Goal: Navigation & Orientation: Find specific page/section

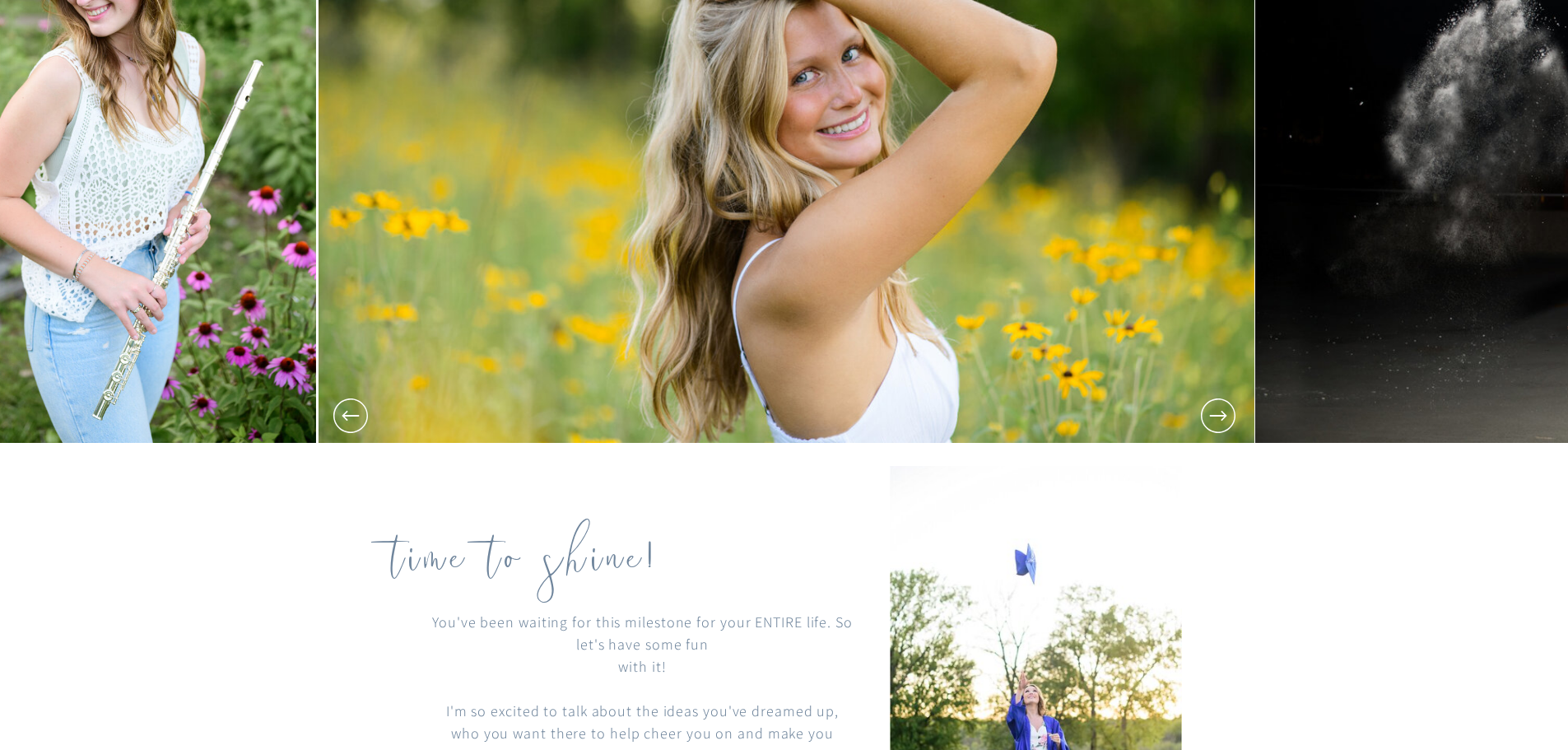
scroll to position [411, 0]
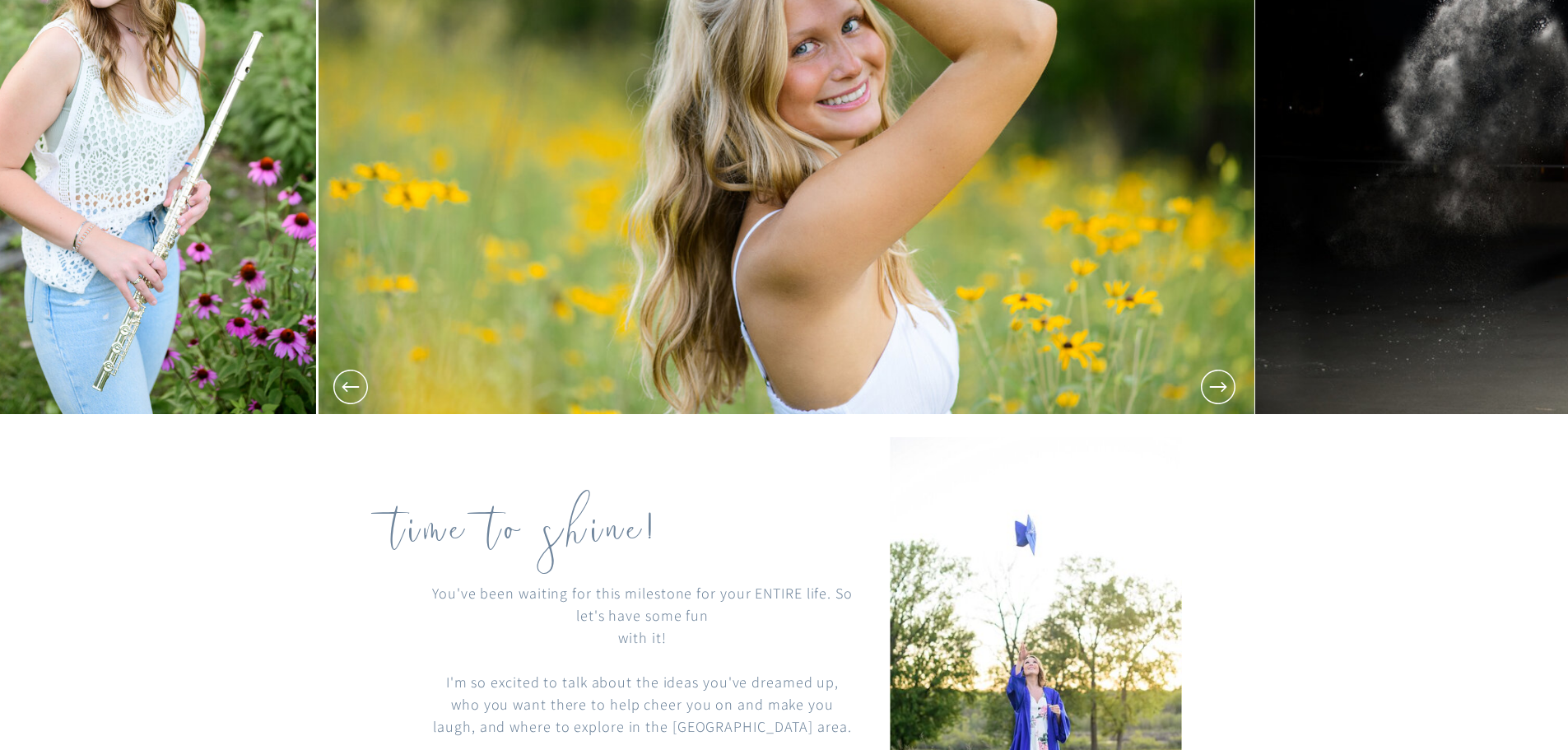
click at [1223, 392] on icon at bounding box center [1218, 387] width 41 height 41
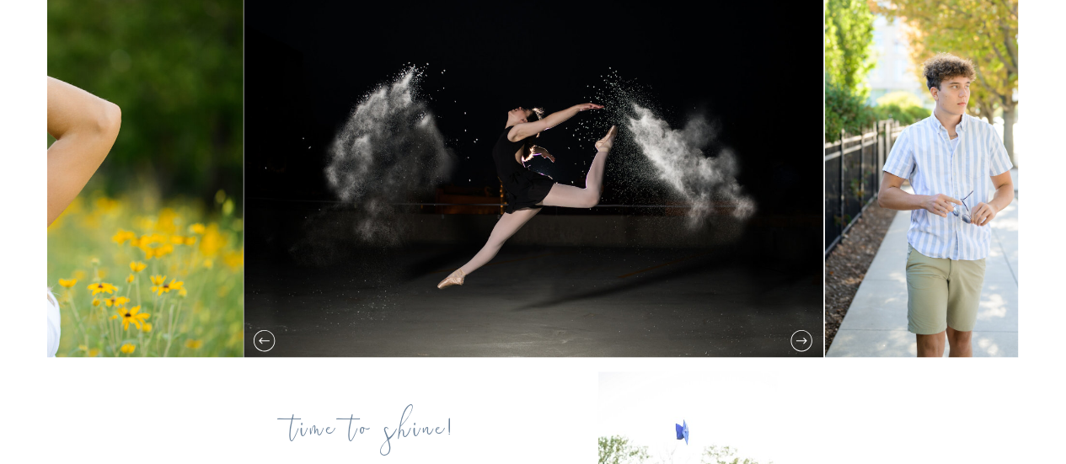
scroll to position [253, 0]
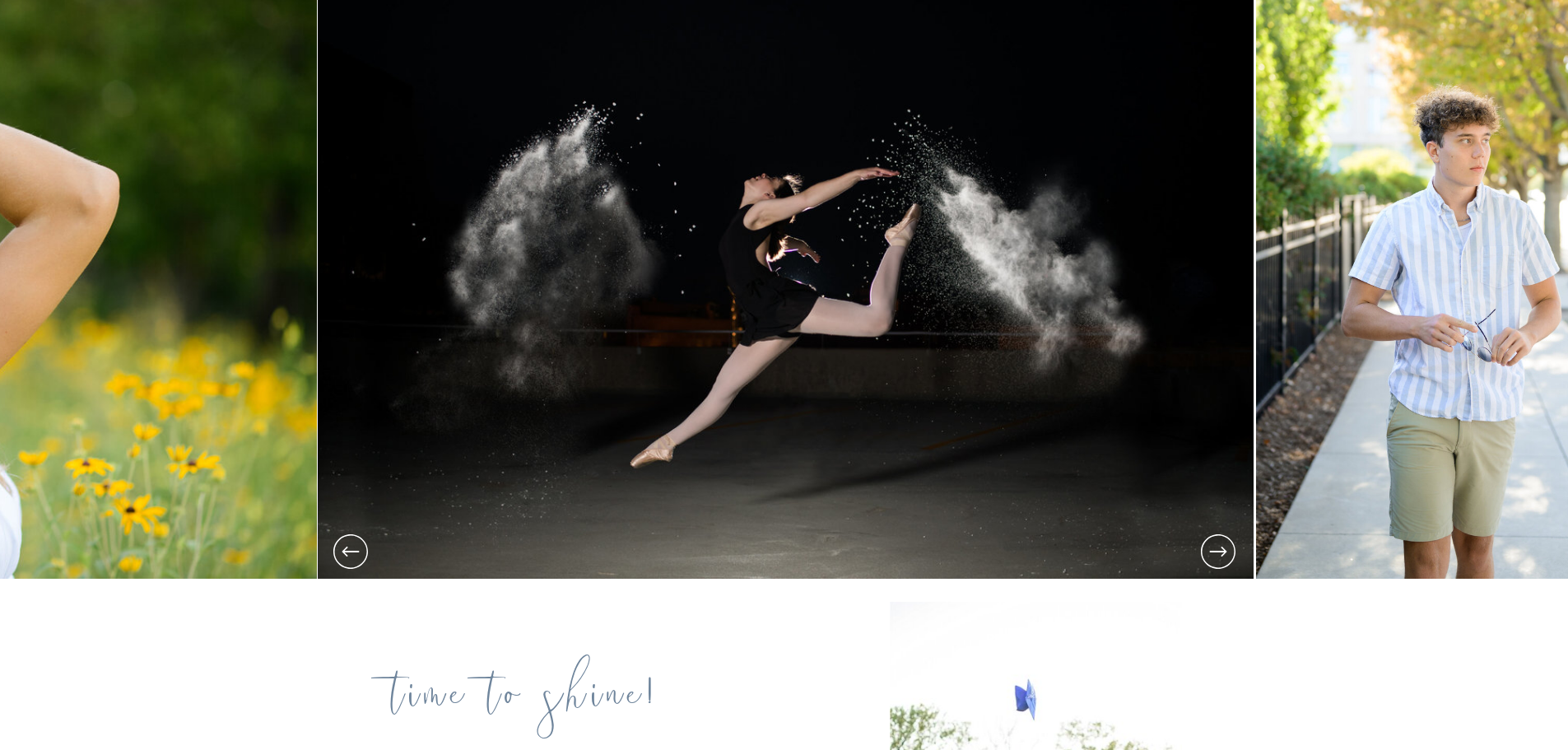
click at [1217, 550] on icon at bounding box center [1218, 551] width 41 height 41
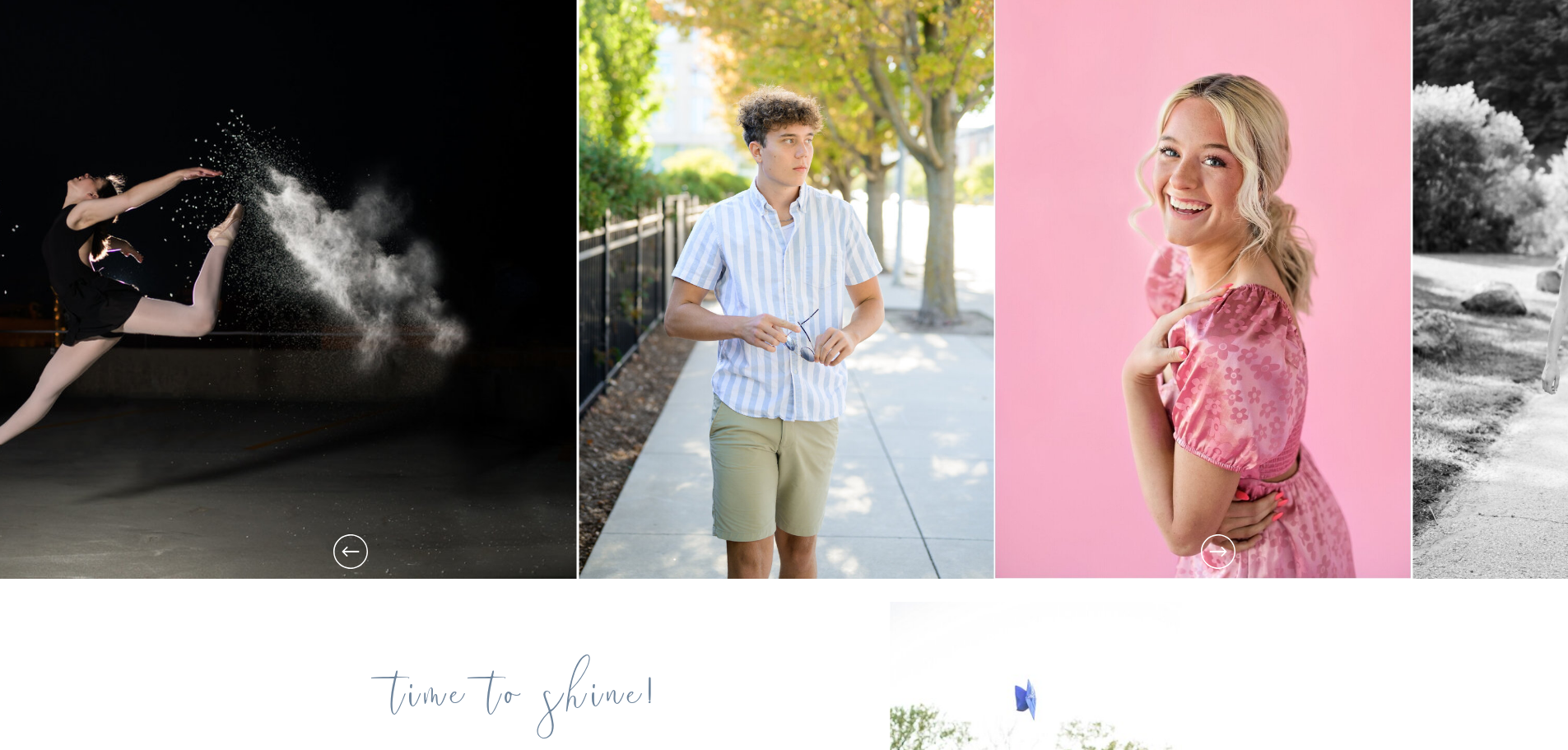
click at [1217, 550] on icon at bounding box center [1218, 551] width 41 height 41
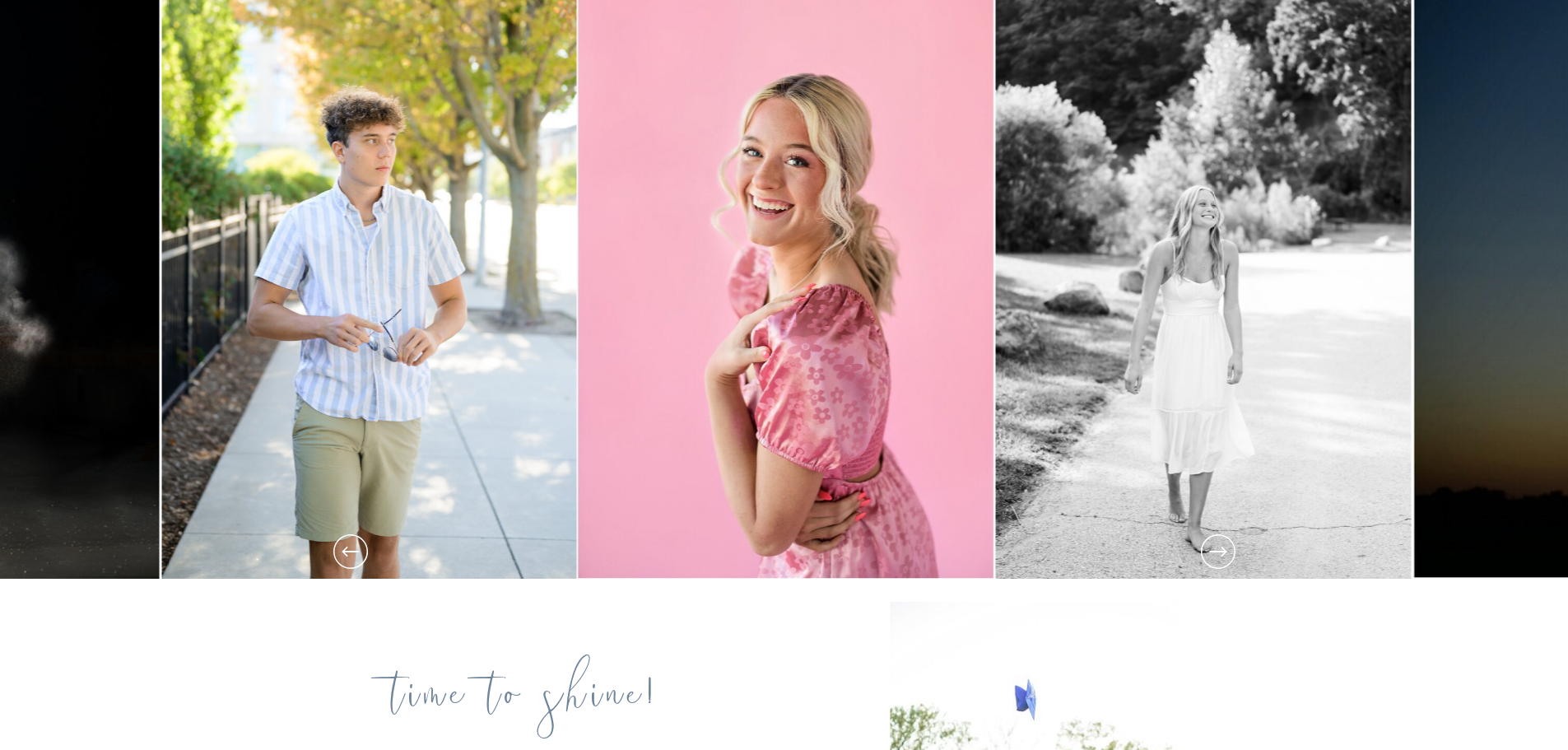
click at [1217, 550] on icon at bounding box center [1218, 551] width 41 height 41
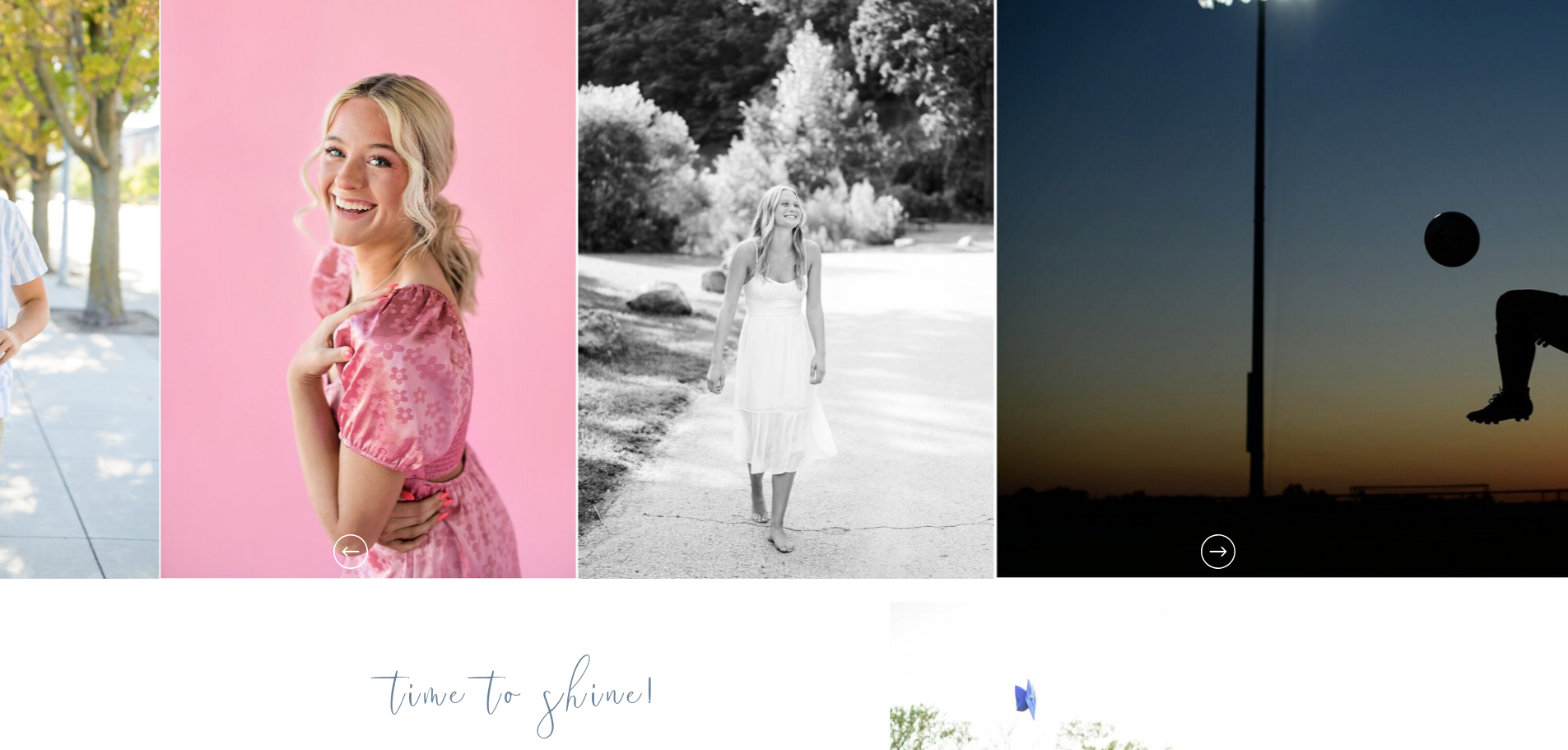
click at [1217, 550] on icon at bounding box center [1218, 551] width 41 height 41
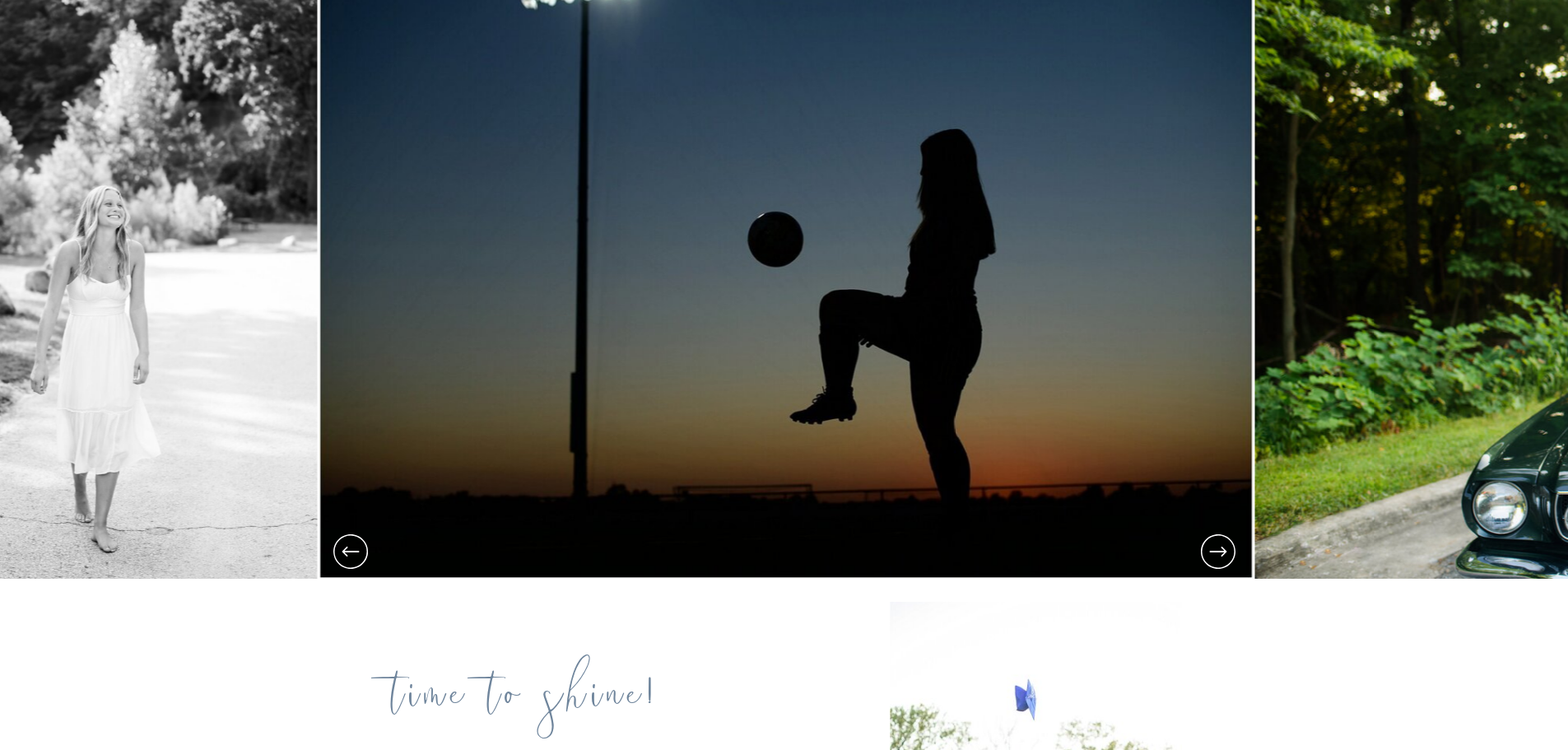
click at [1217, 550] on icon at bounding box center [1218, 551] width 41 height 41
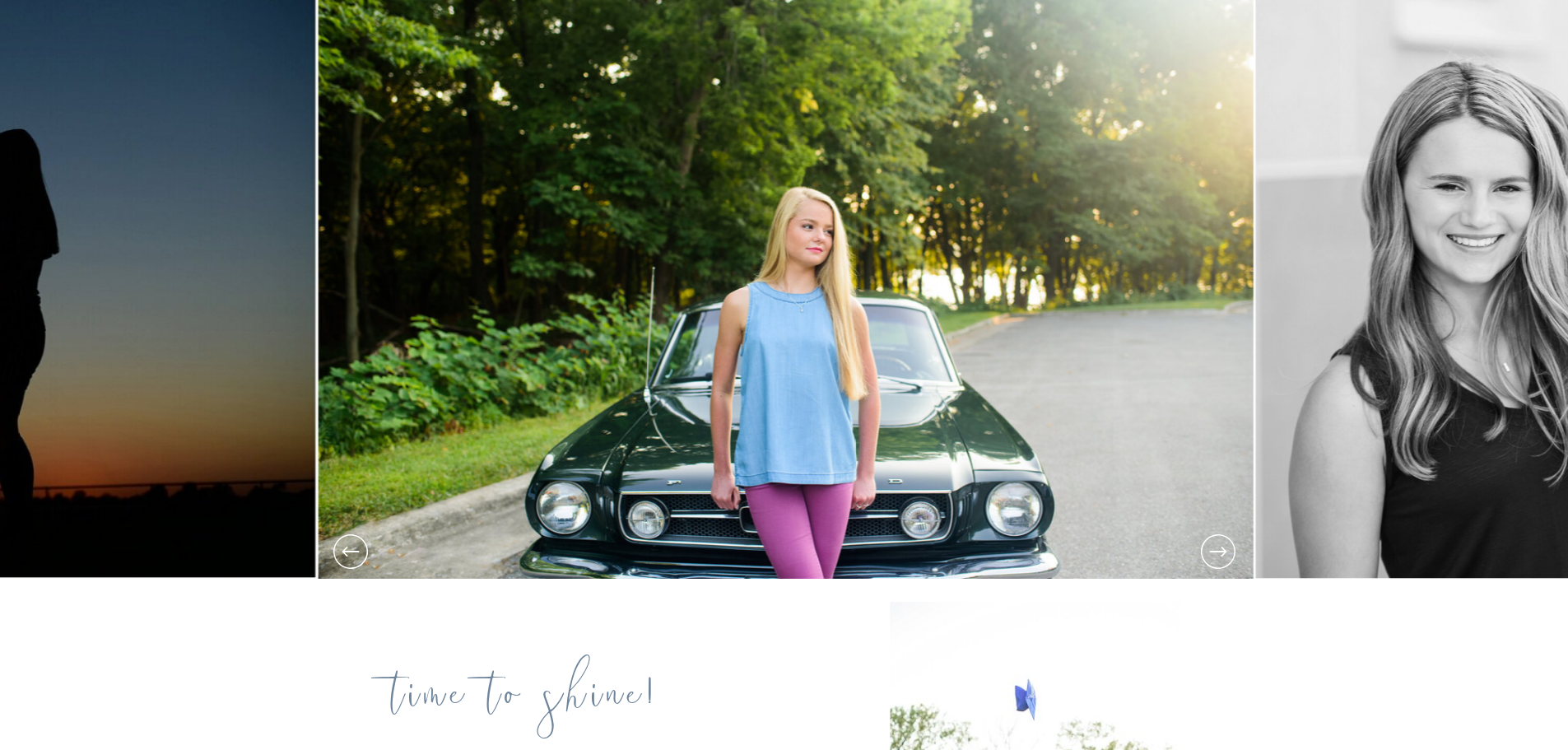
click at [1217, 550] on icon at bounding box center [1218, 551] width 41 height 41
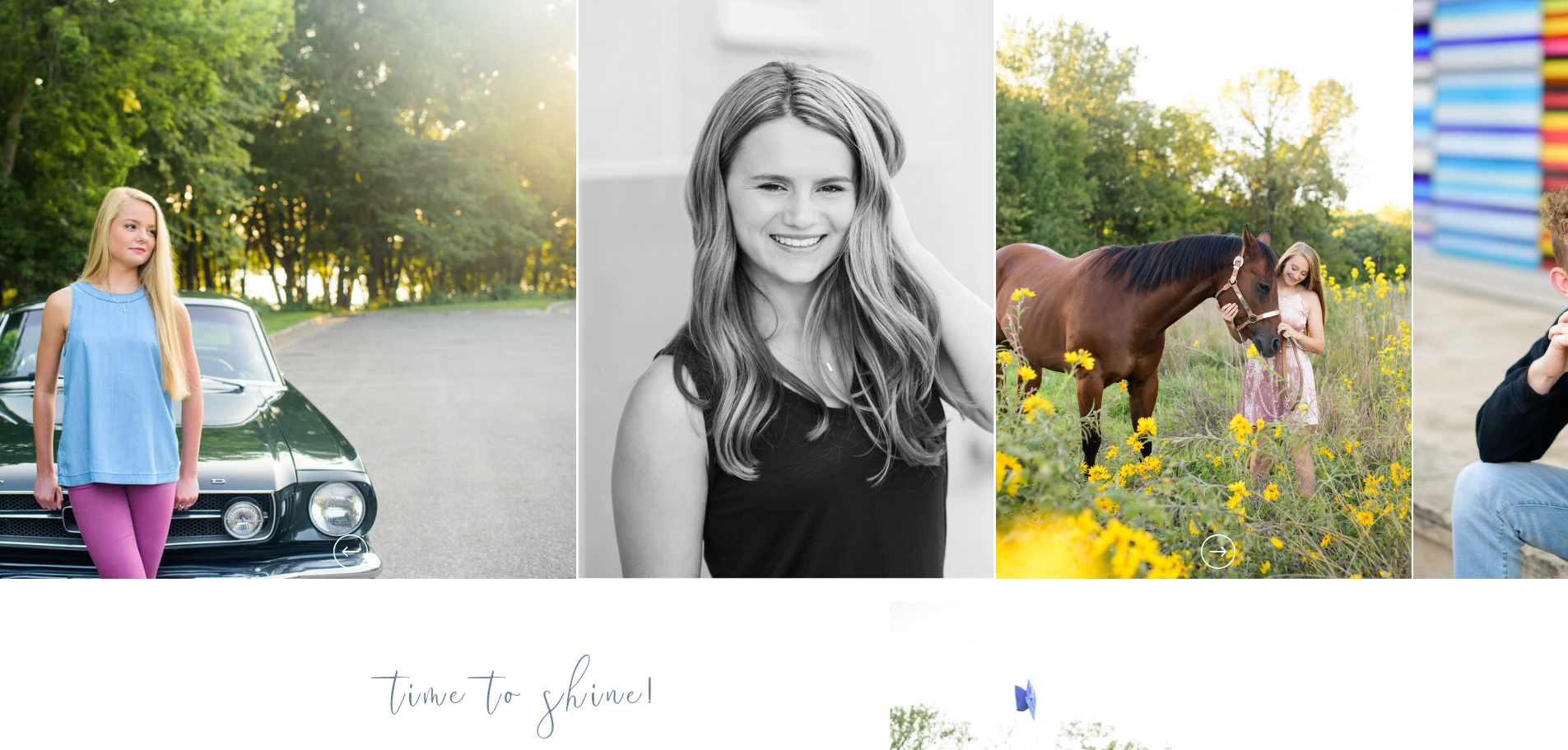
click at [1217, 550] on icon at bounding box center [1218, 551] width 41 height 41
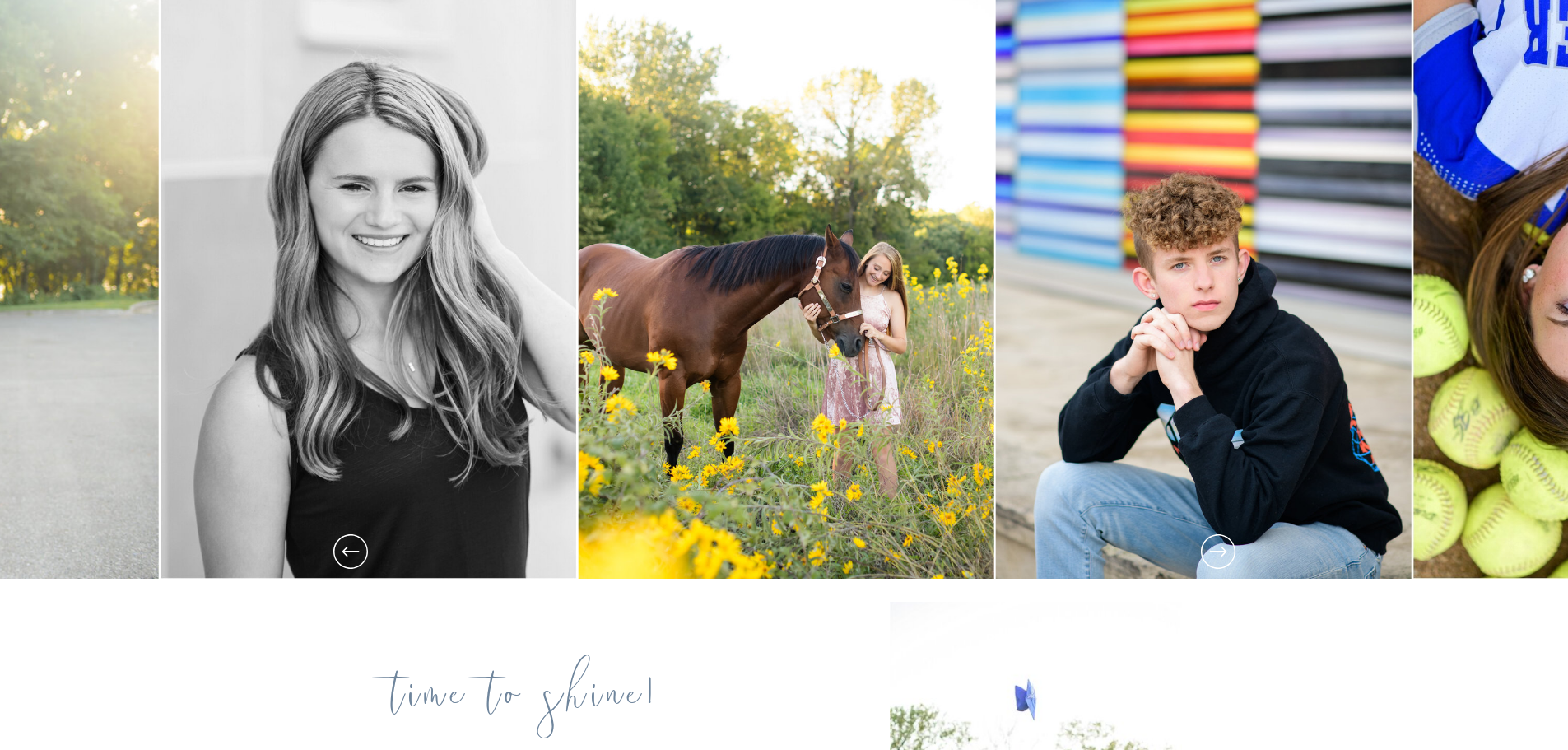
click at [1217, 550] on icon at bounding box center [1218, 551] width 41 height 41
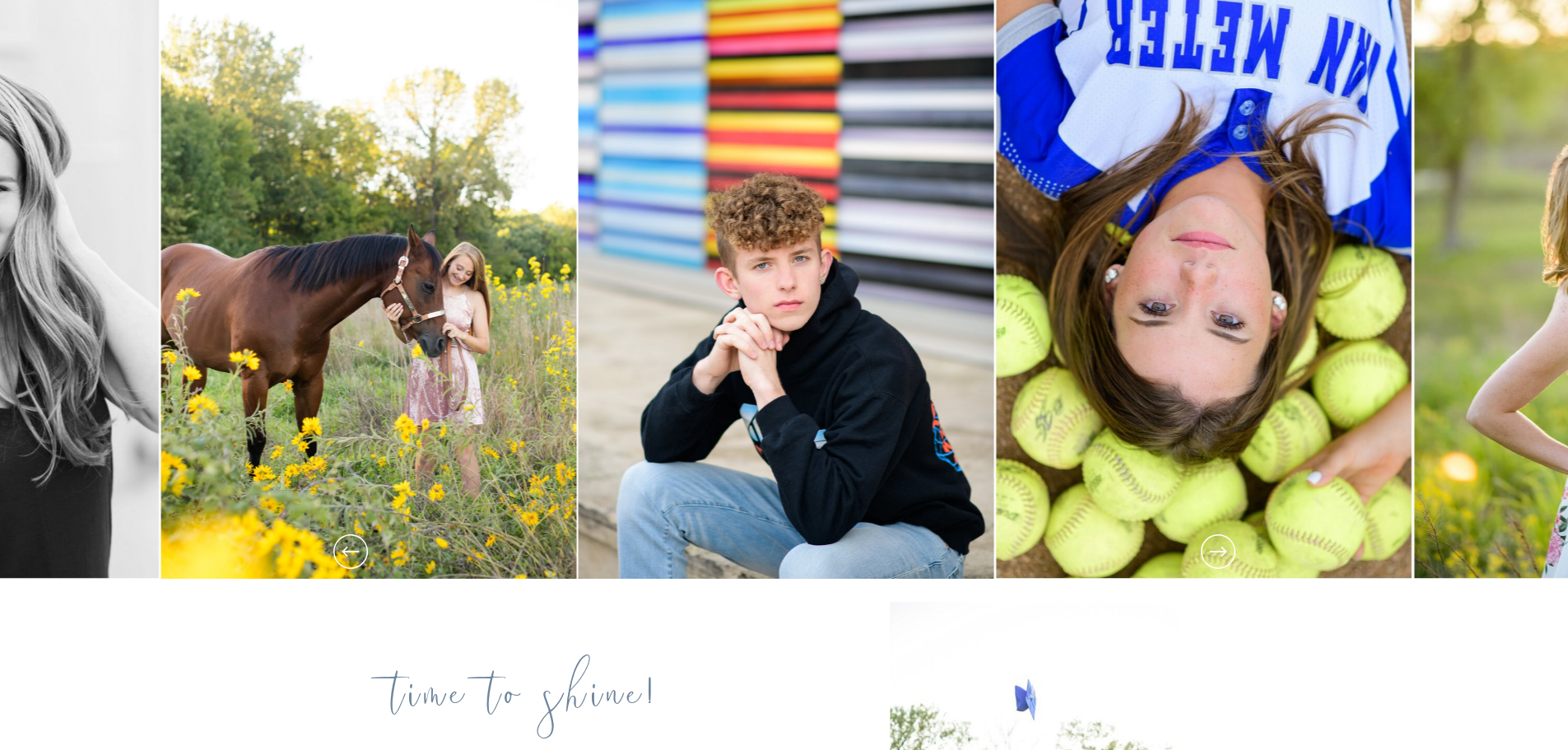
click at [1217, 550] on icon at bounding box center [1218, 551] width 41 height 41
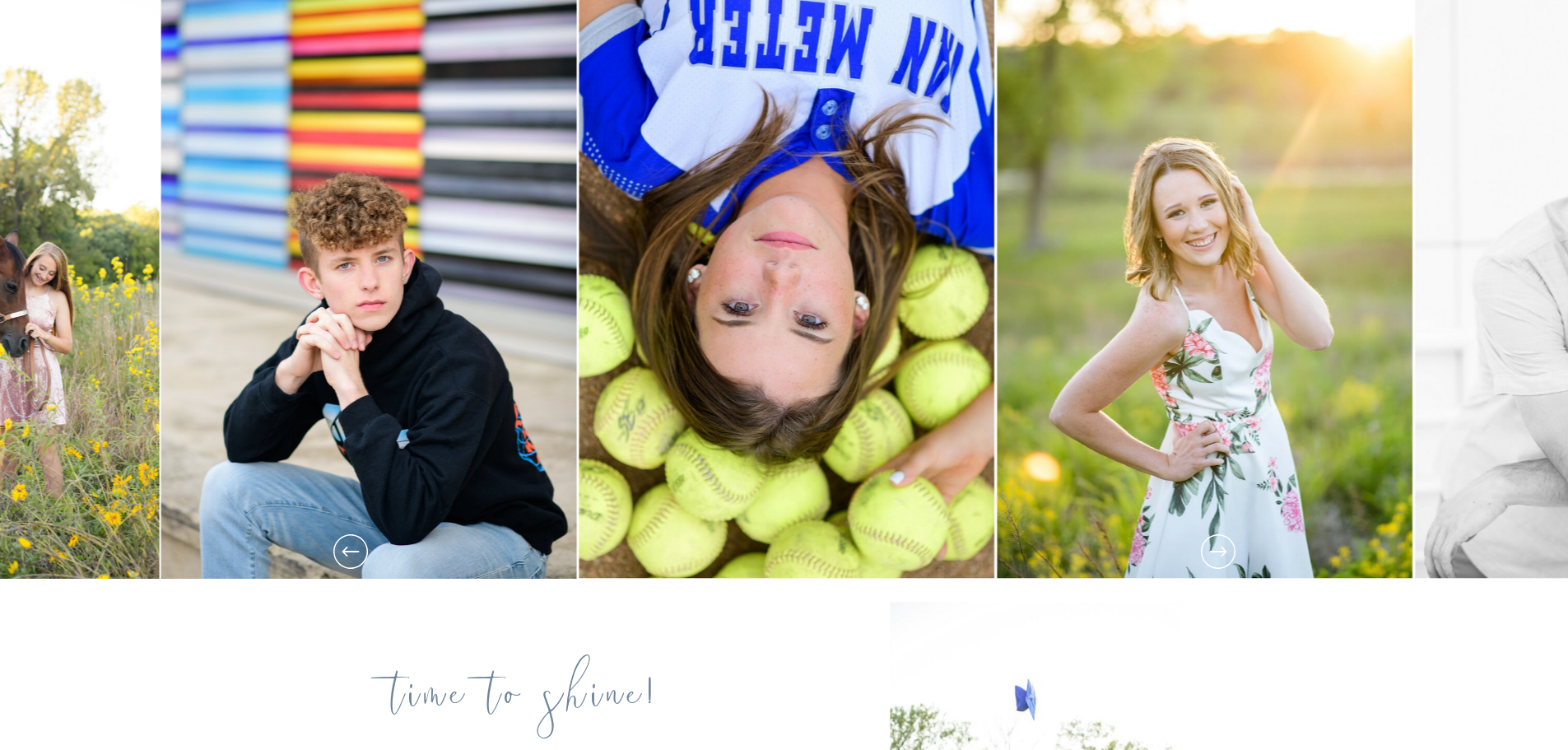
click at [1217, 550] on icon at bounding box center [1218, 551] width 41 height 41
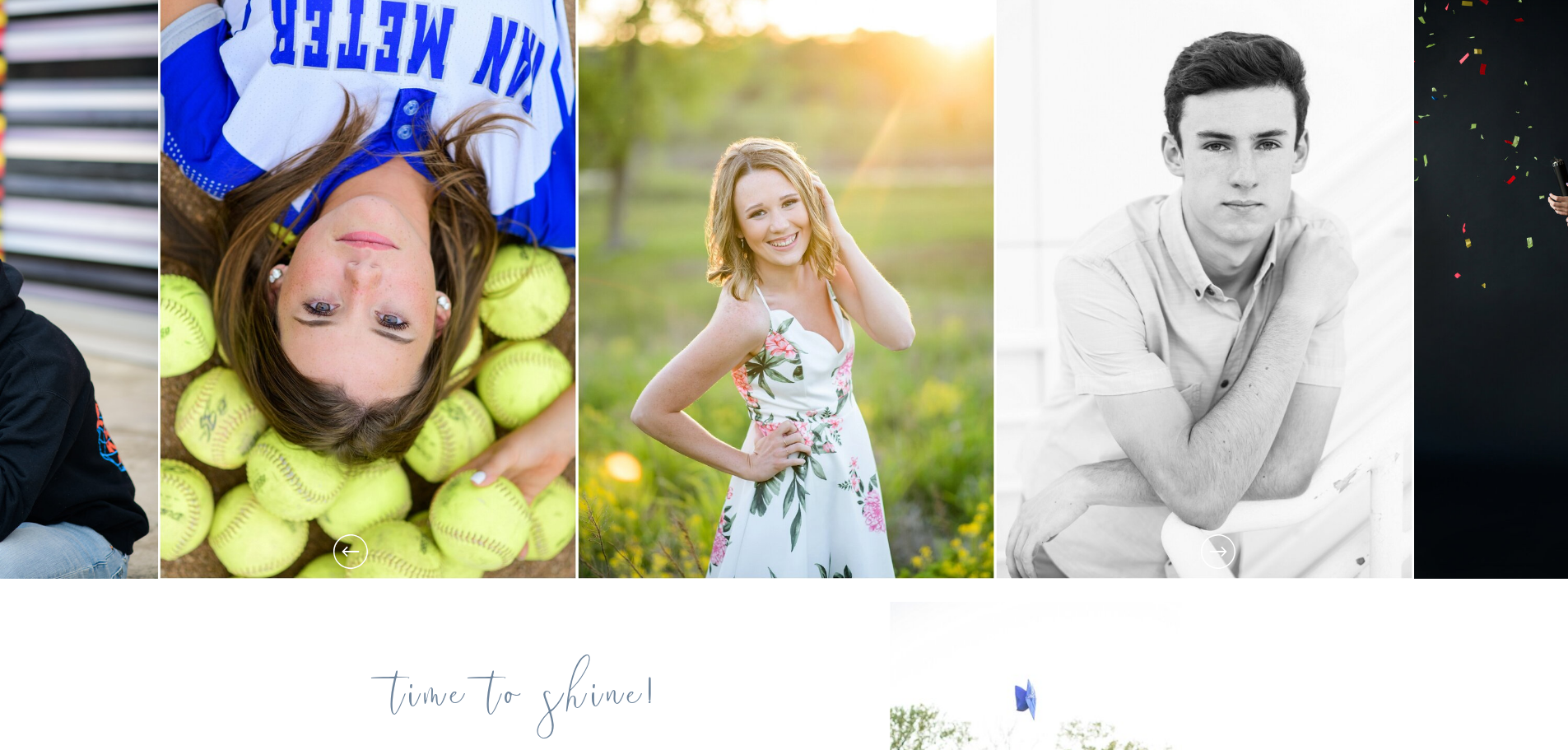
click at [1217, 550] on icon at bounding box center [1218, 551] width 41 height 41
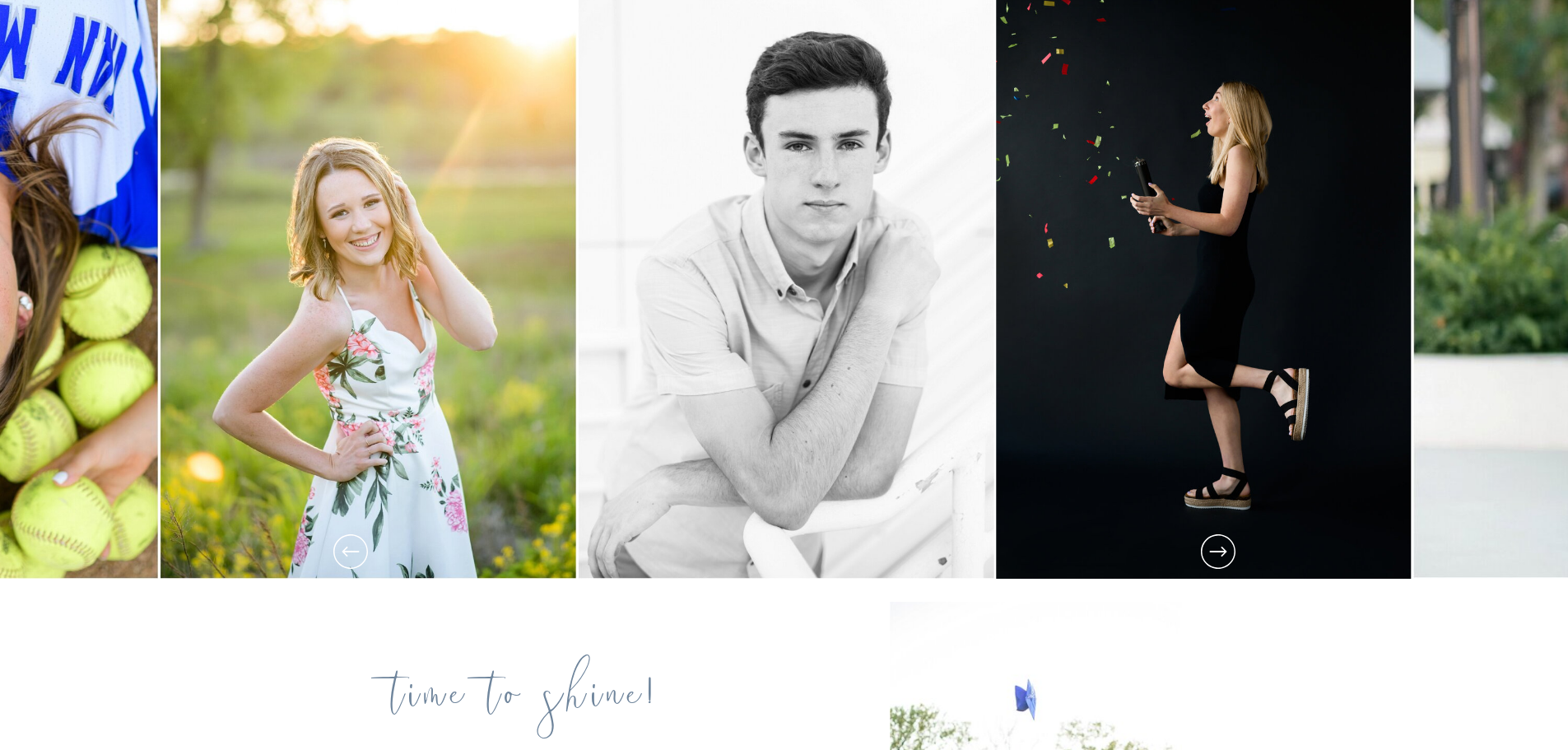
click at [1217, 550] on icon at bounding box center [1218, 551] width 41 height 41
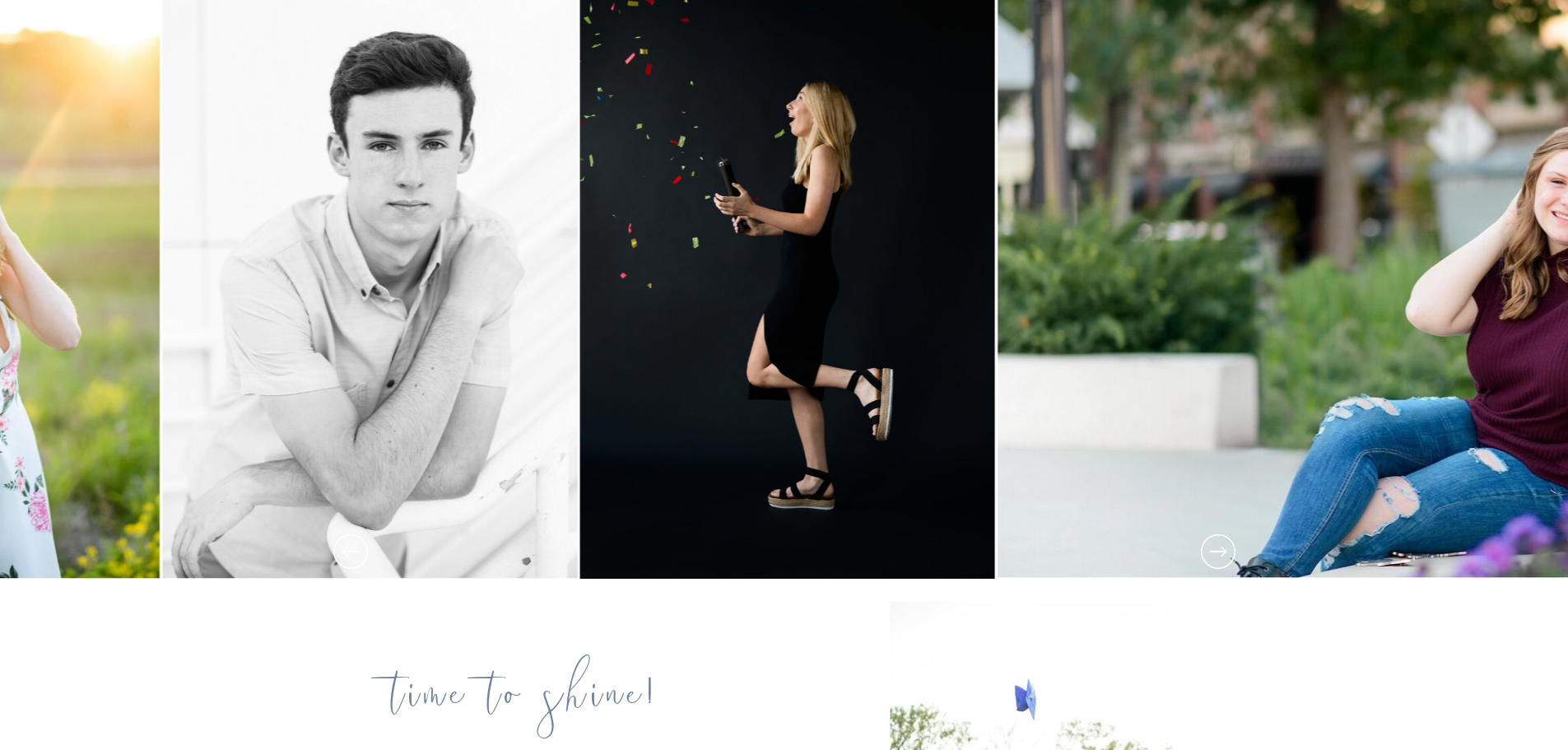
click at [1217, 550] on icon at bounding box center [1218, 551] width 41 height 41
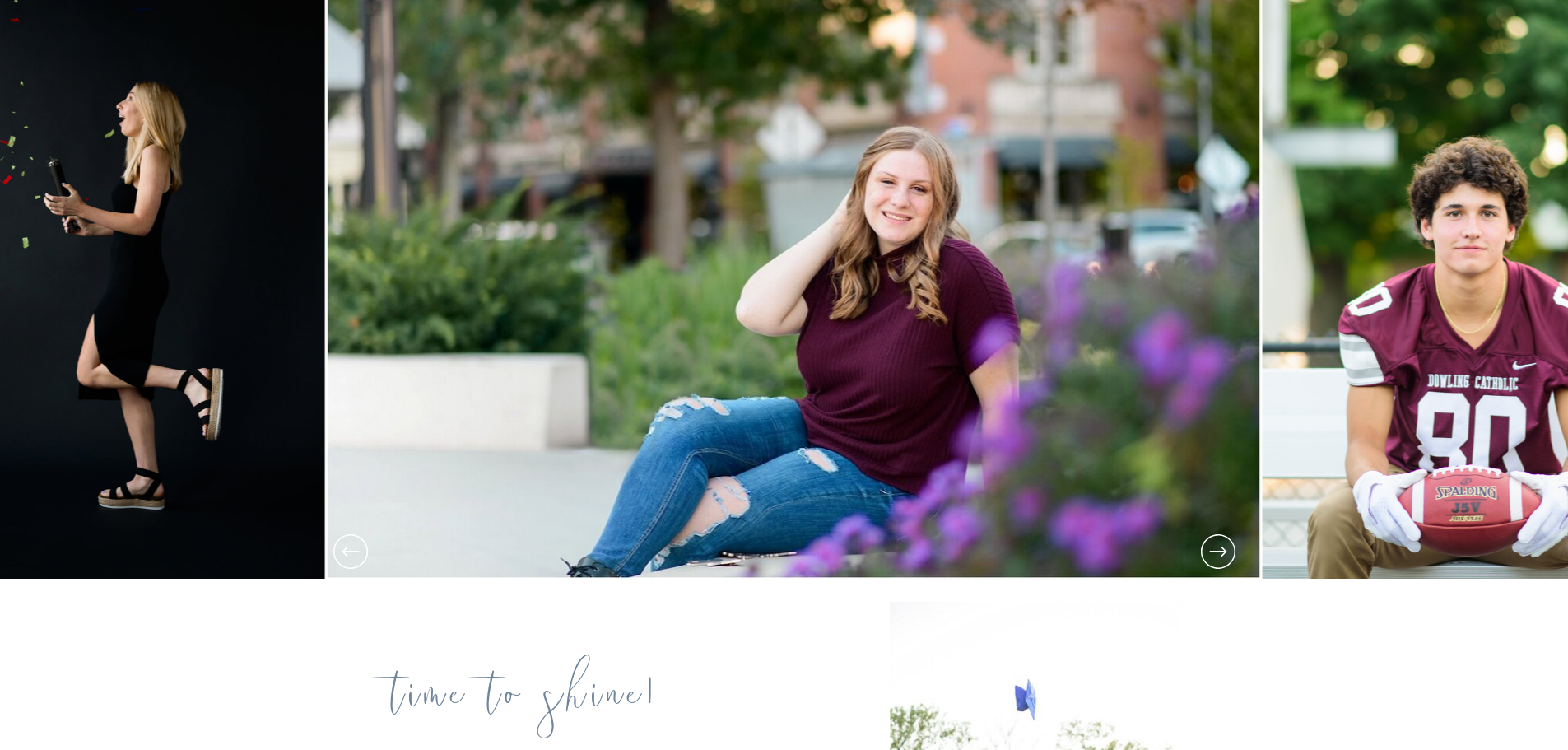
click at [1217, 550] on icon at bounding box center [1218, 551] width 41 height 41
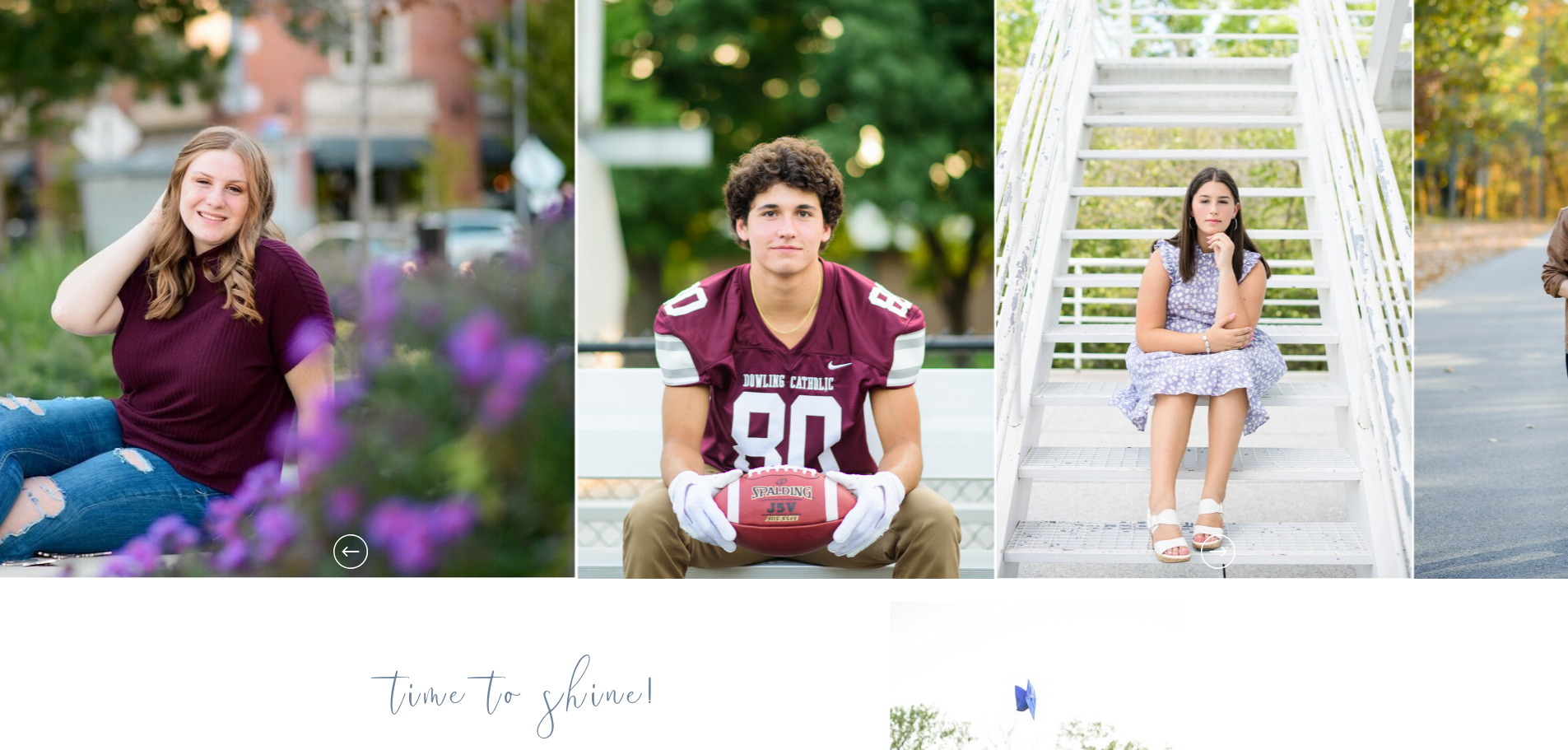
click at [1217, 550] on icon at bounding box center [1218, 551] width 41 height 41
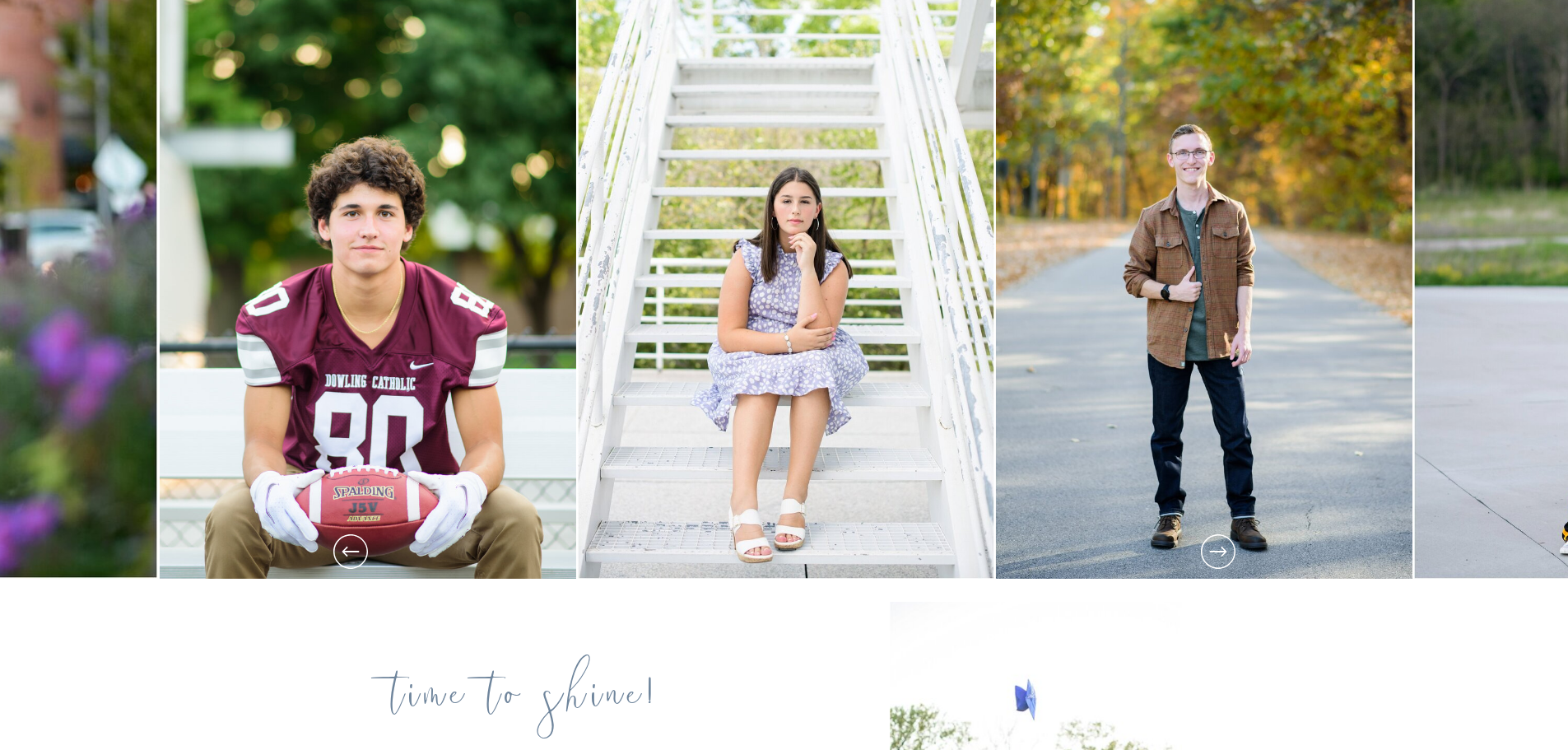
click at [1217, 550] on icon at bounding box center [1218, 551] width 41 height 41
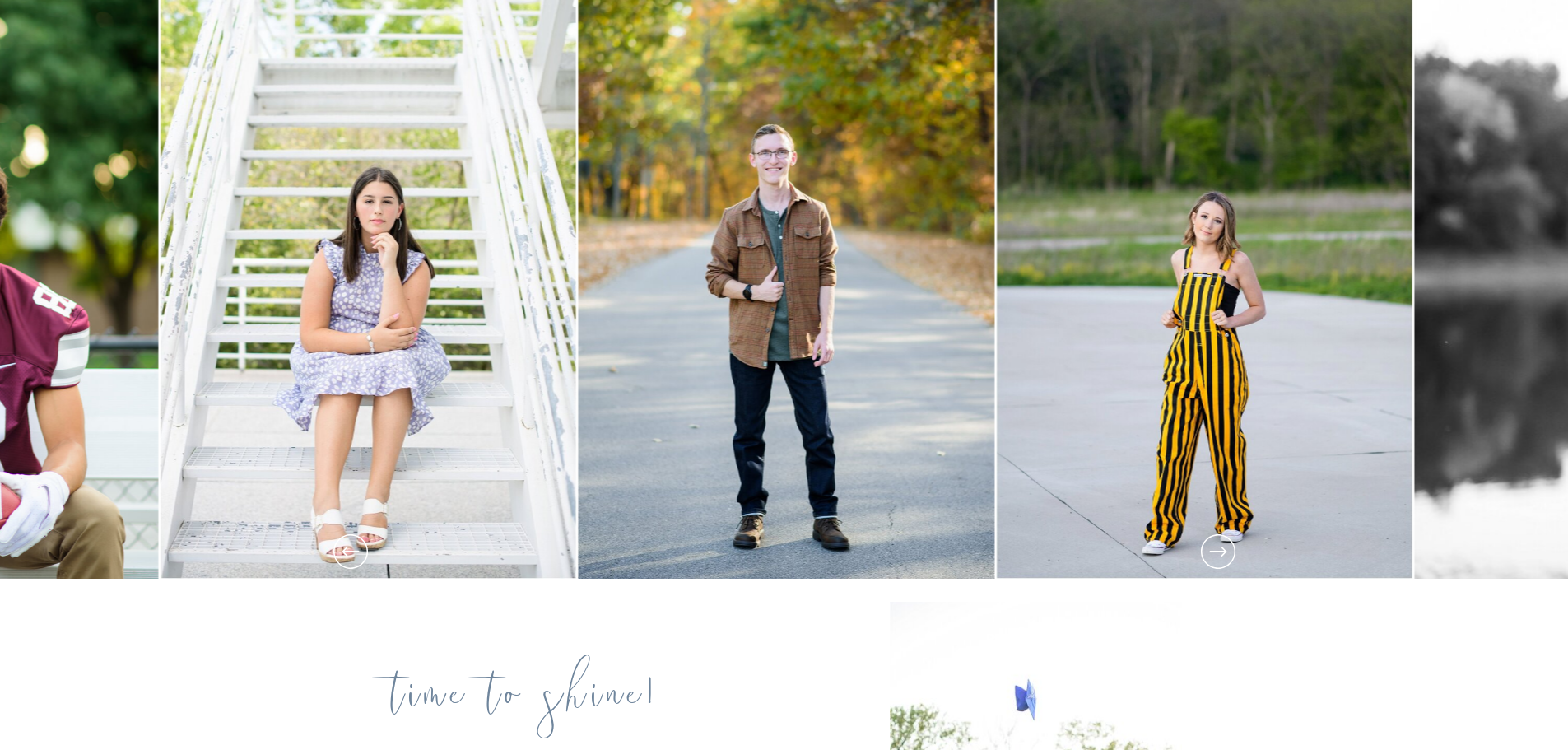
click at [1217, 550] on icon at bounding box center [1218, 551] width 41 height 41
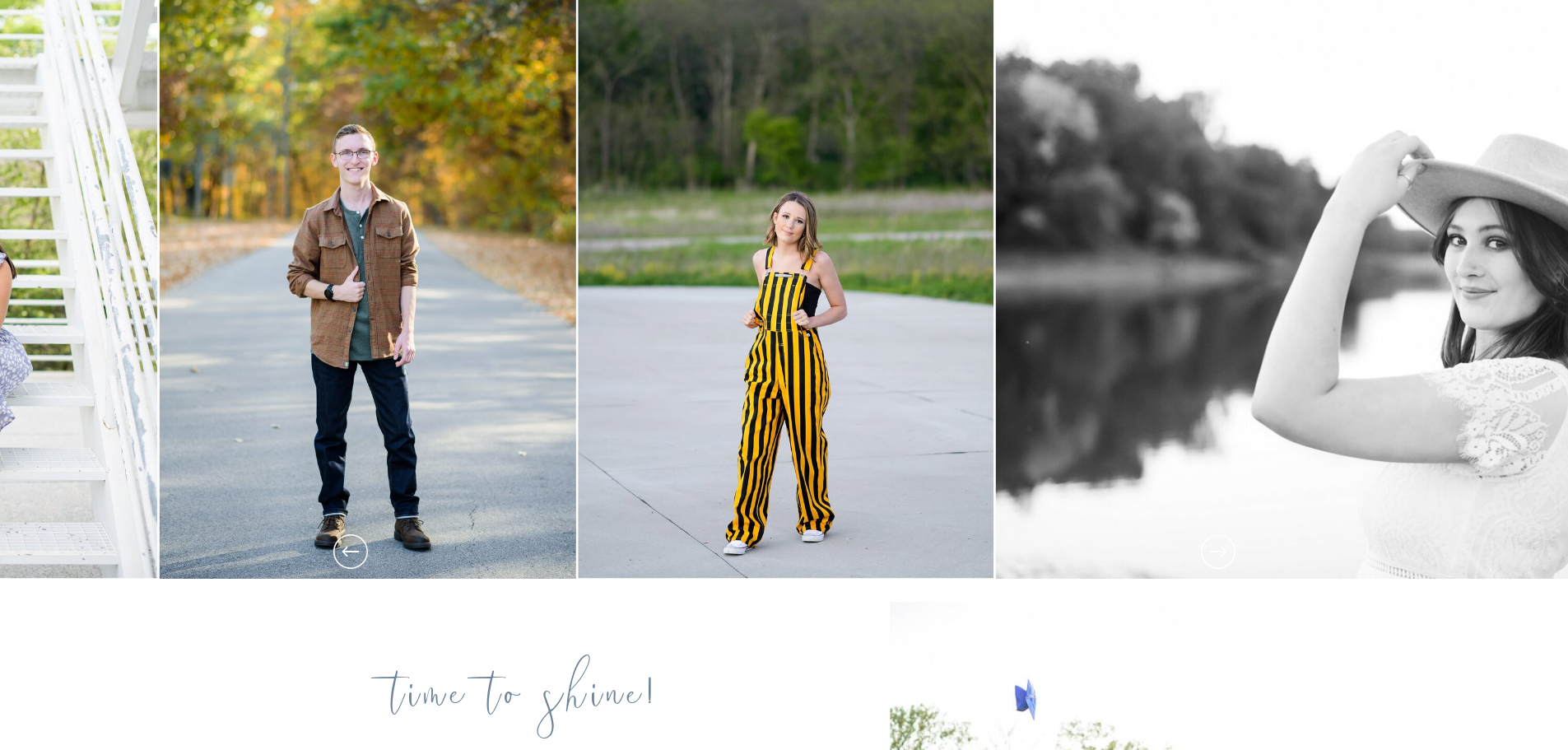
click at [1217, 550] on icon at bounding box center [1218, 551] width 41 height 41
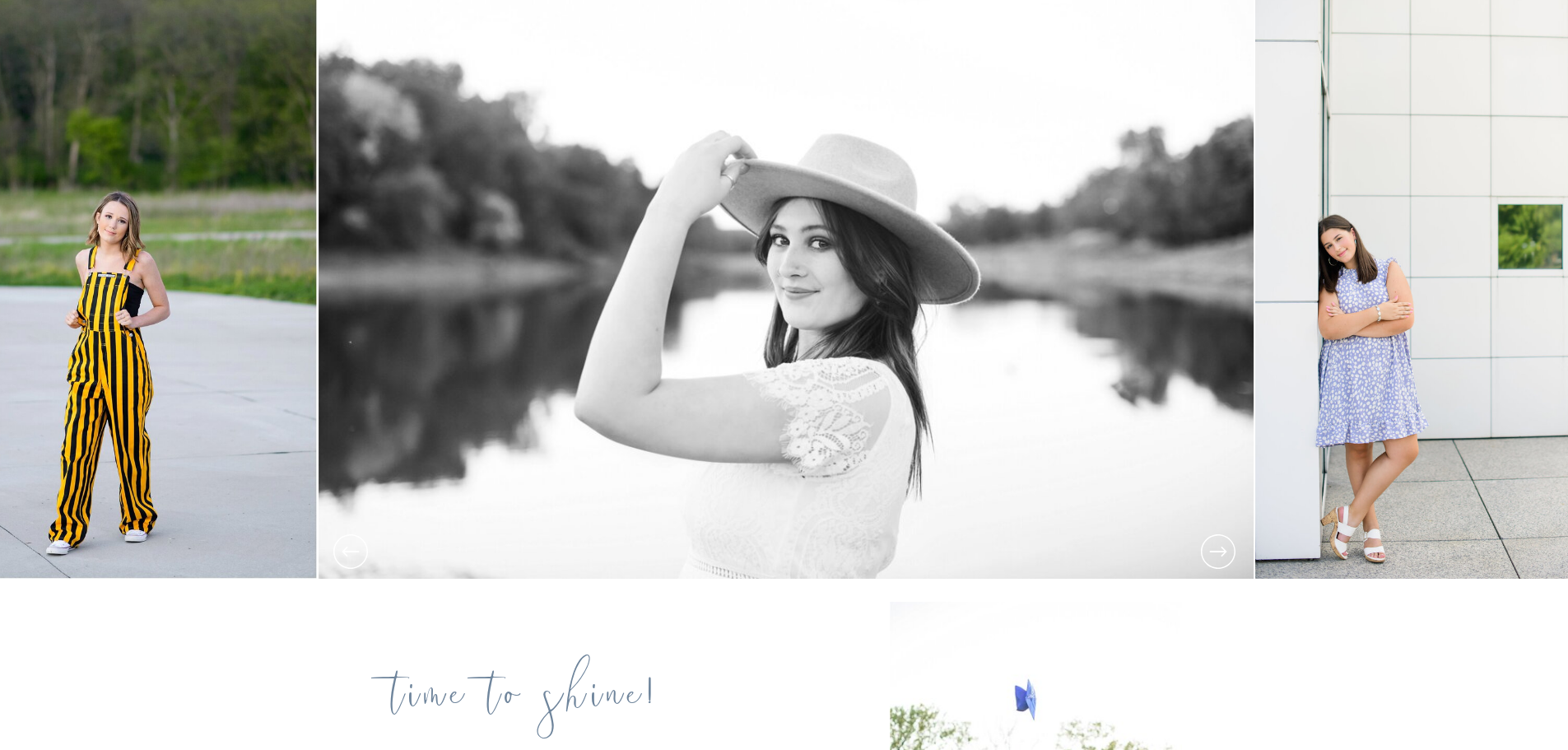
click at [1217, 550] on icon at bounding box center [1218, 551] width 41 height 41
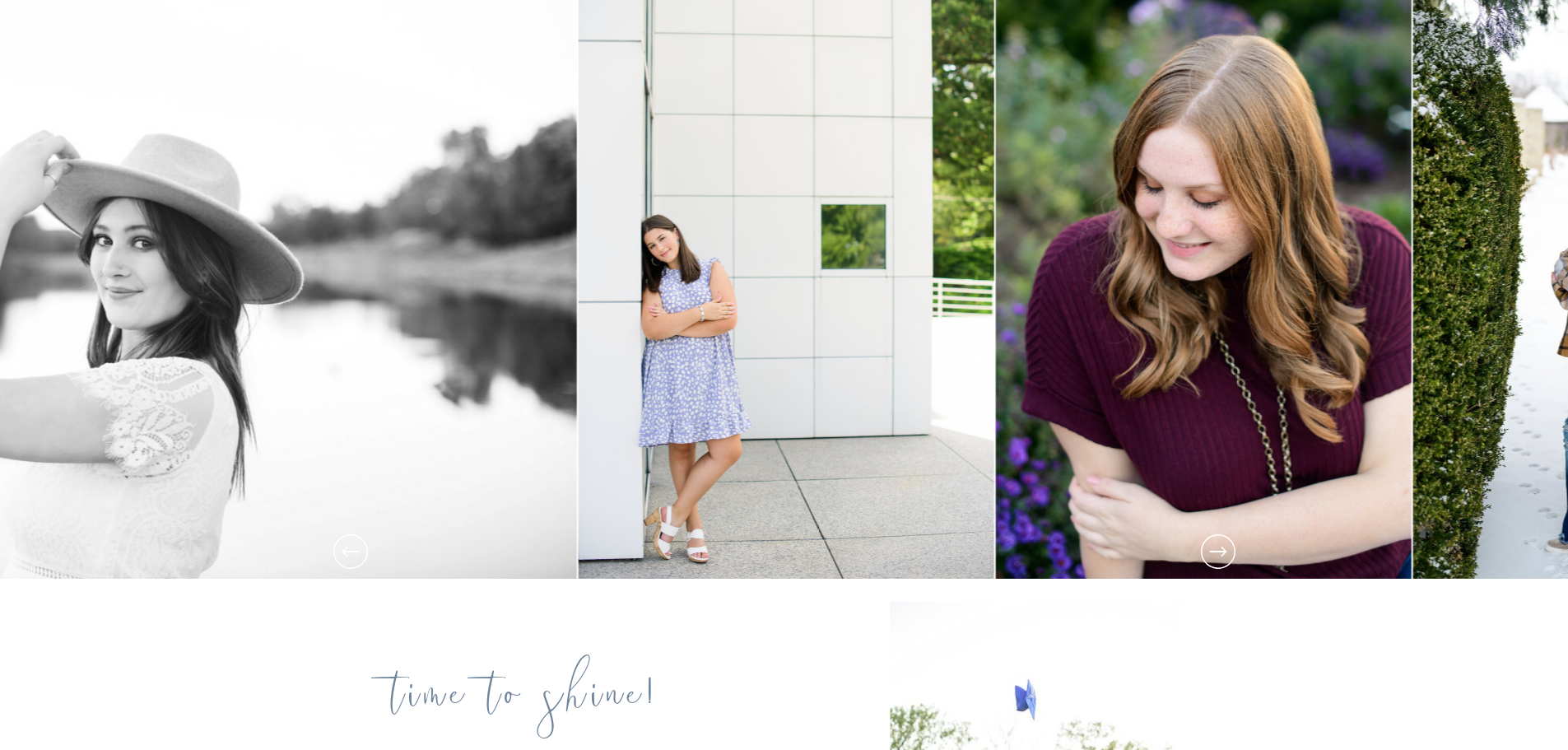
click at [1217, 550] on icon at bounding box center [1218, 551] width 41 height 41
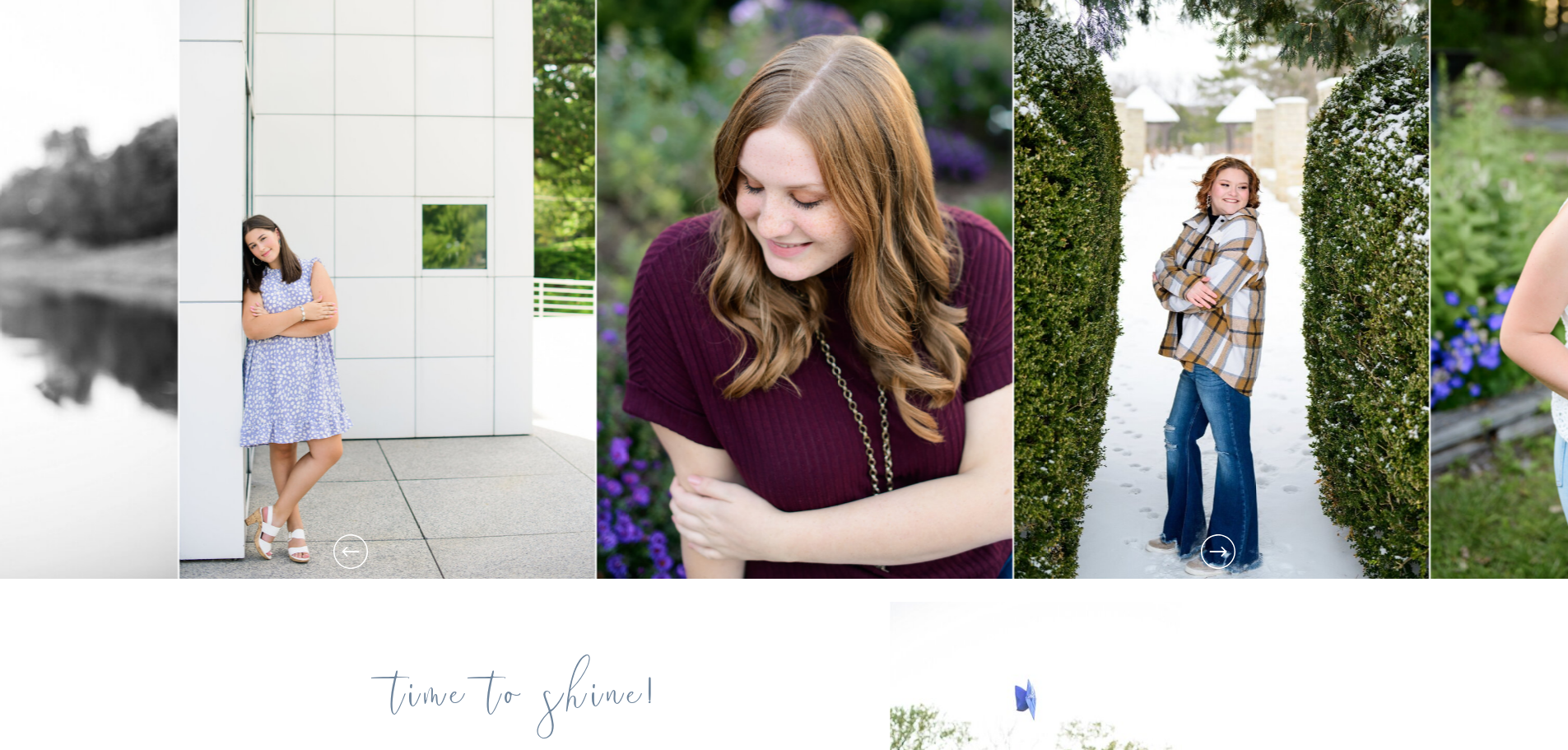
click at [1217, 550] on icon at bounding box center [1218, 551] width 41 height 41
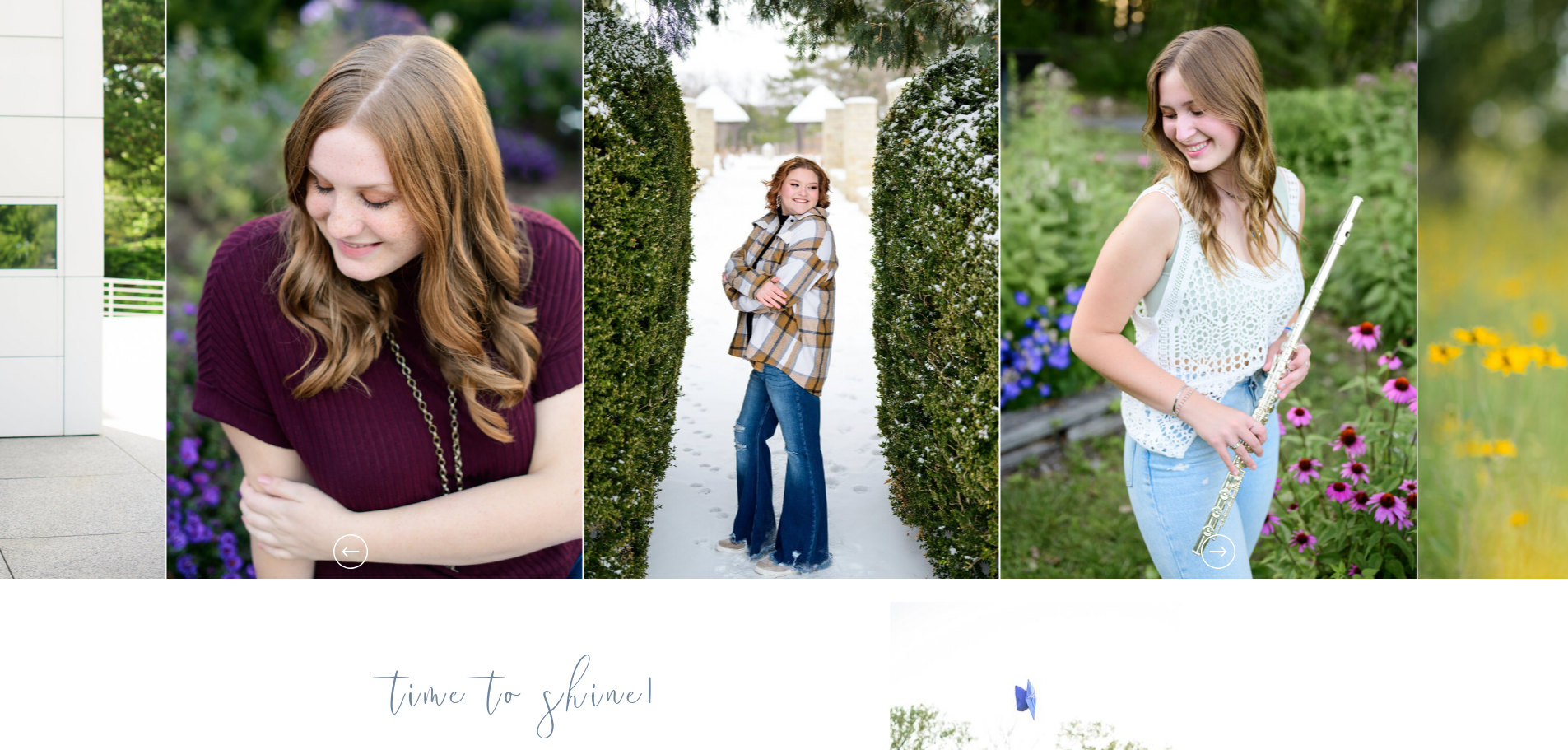
click at [1217, 550] on icon at bounding box center [1218, 551] width 41 height 41
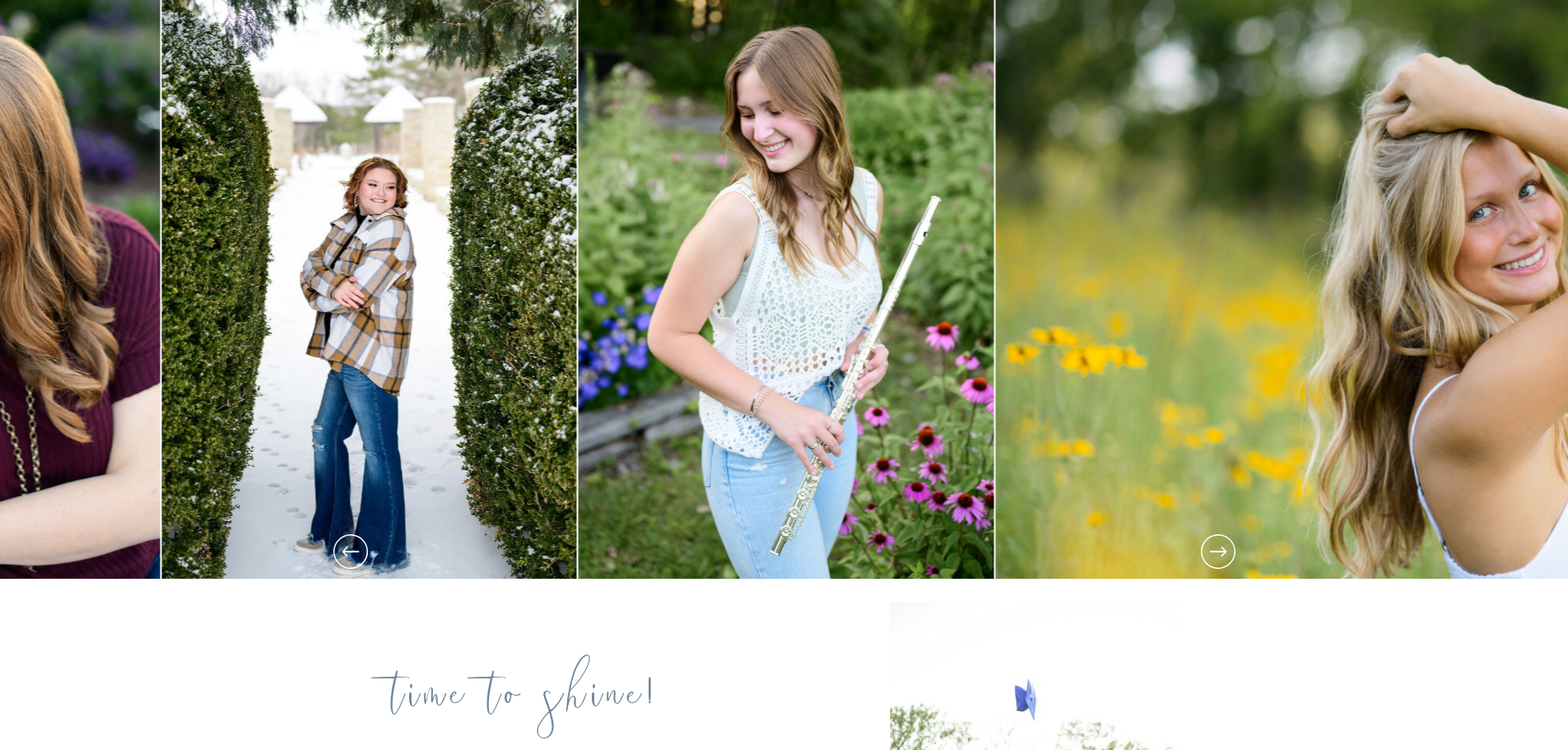
click at [1217, 550] on icon at bounding box center [1218, 551] width 41 height 41
